Goal: Information Seeking & Learning: Learn about a topic

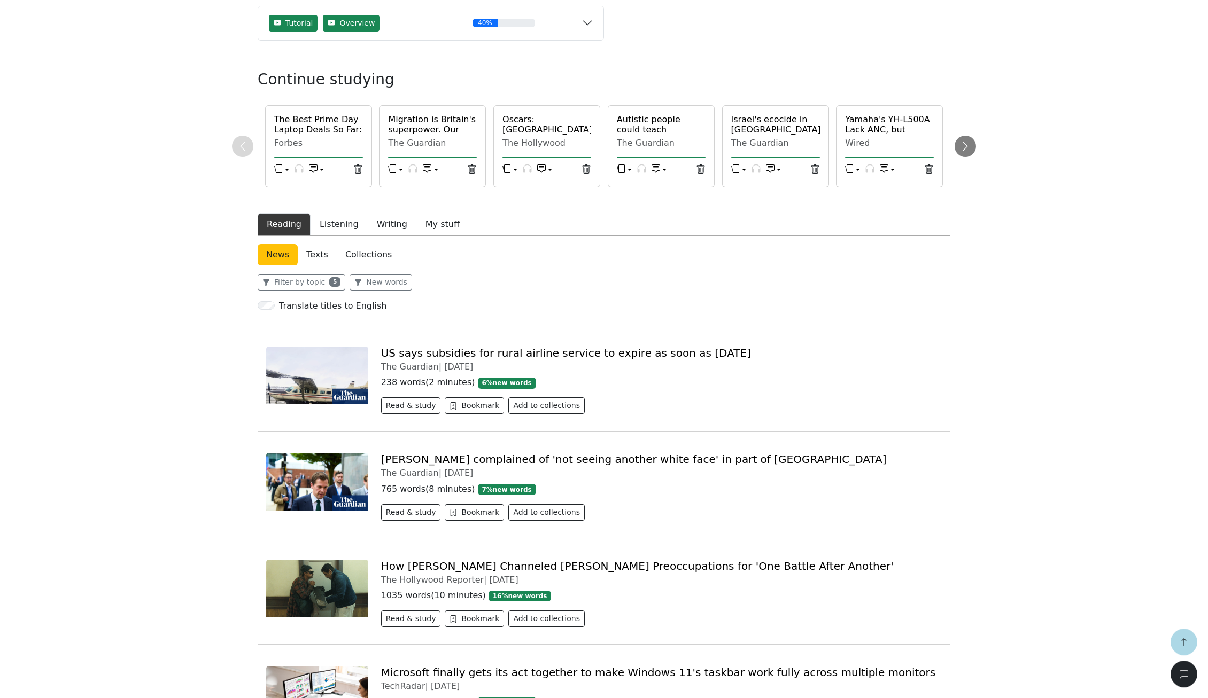
scroll to position [167, 0]
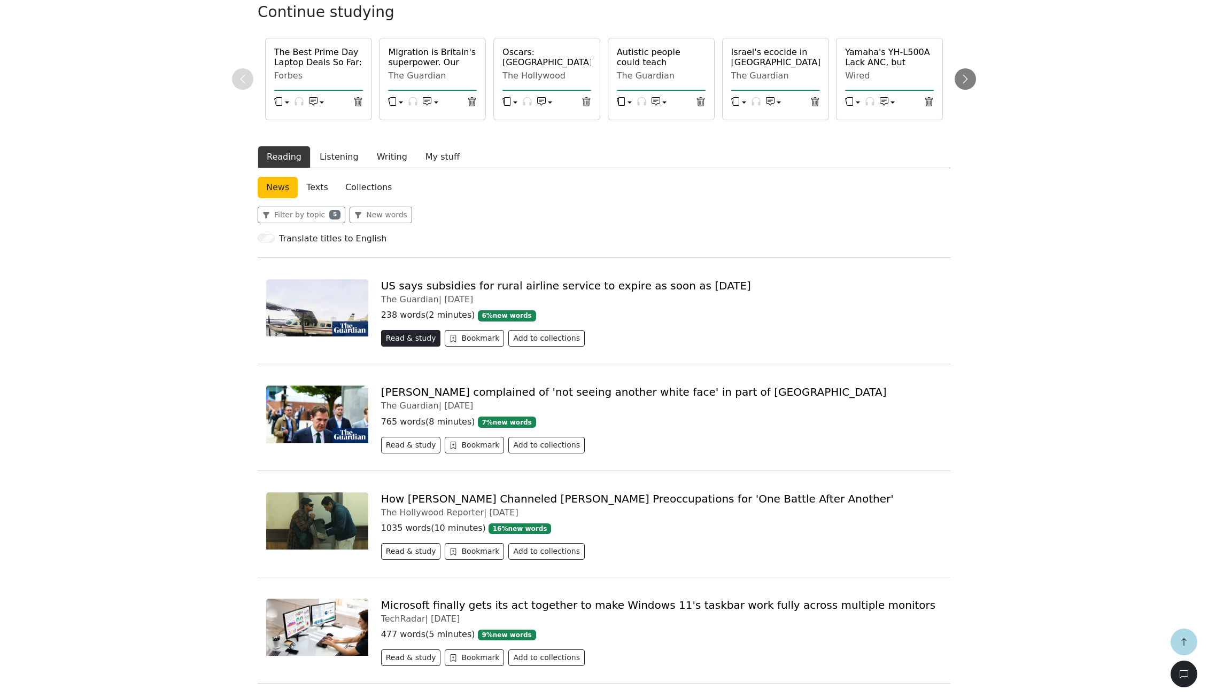
click at [417, 334] on button "Read & study" at bounding box center [411, 338] width 60 height 17
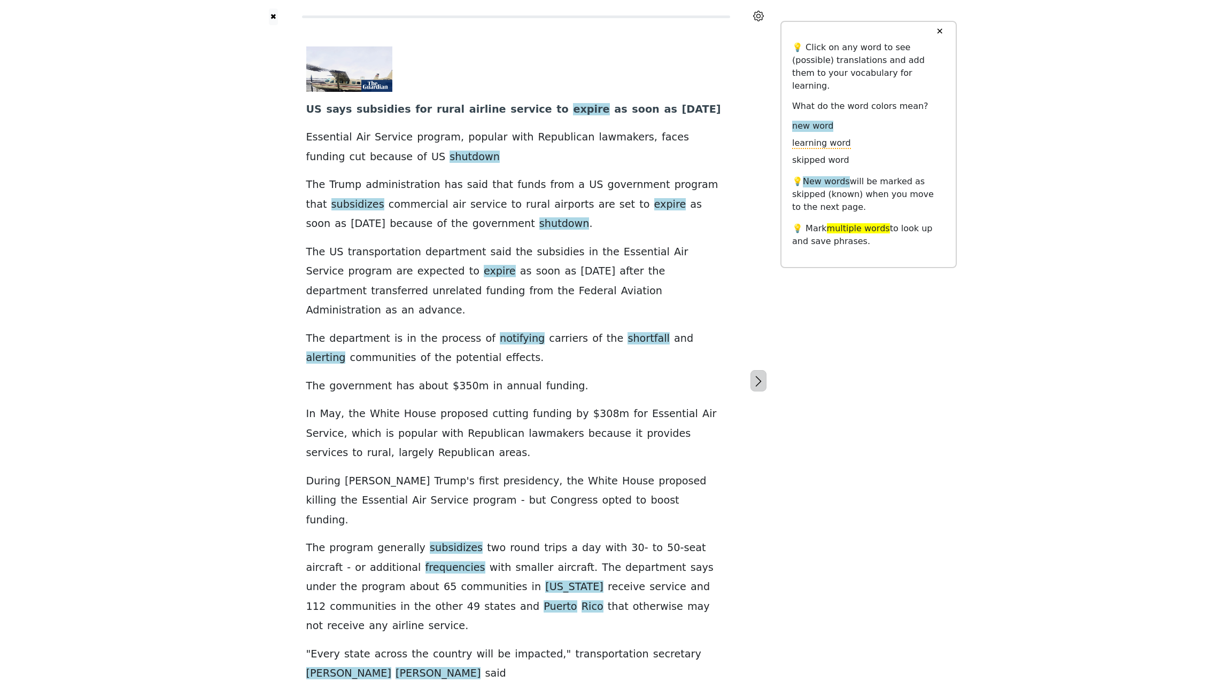
click at [757, 375] on icon "button" at bounding box center [758, 381] width 13 height 13
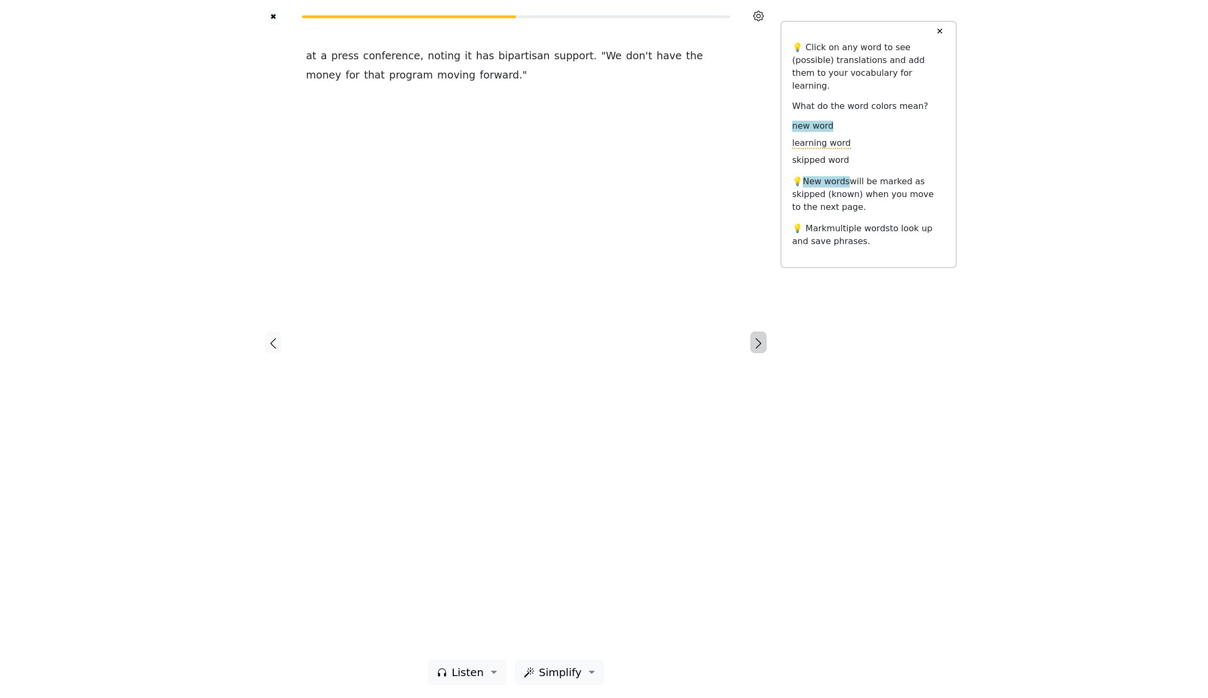
click at [757, 346] on icon "button" at bounding box center [758, 343] width 13 height 13
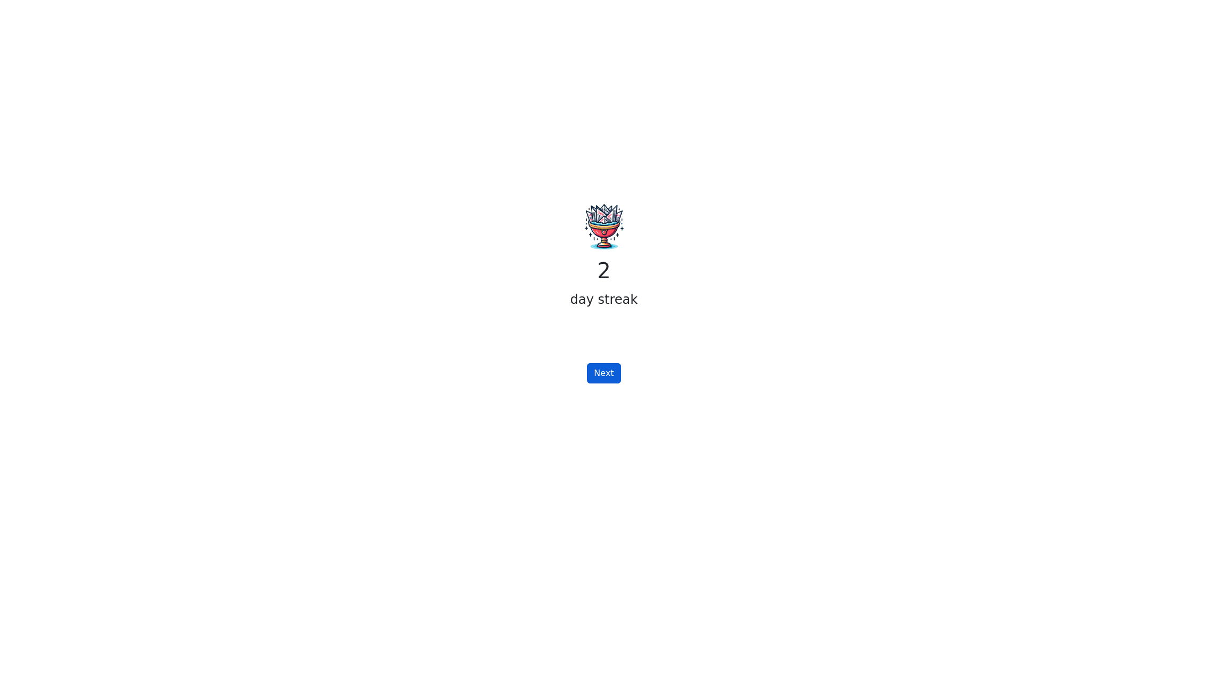
click at [610, 367] on button "Next" at bounding box center [604, 373] width 34 height 20
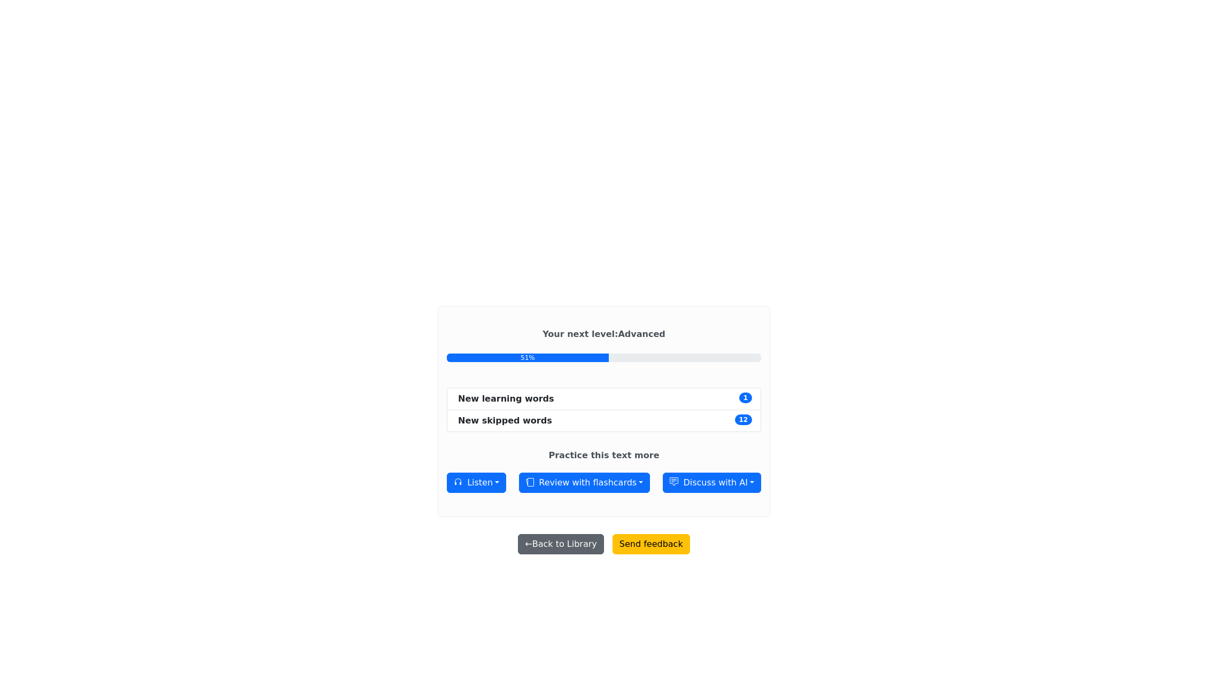
click at [567, 540] on button "← Back to Library" at bounding box center [560, 544] width 85 height 20
